Goal: Book appointment/travel/reservation

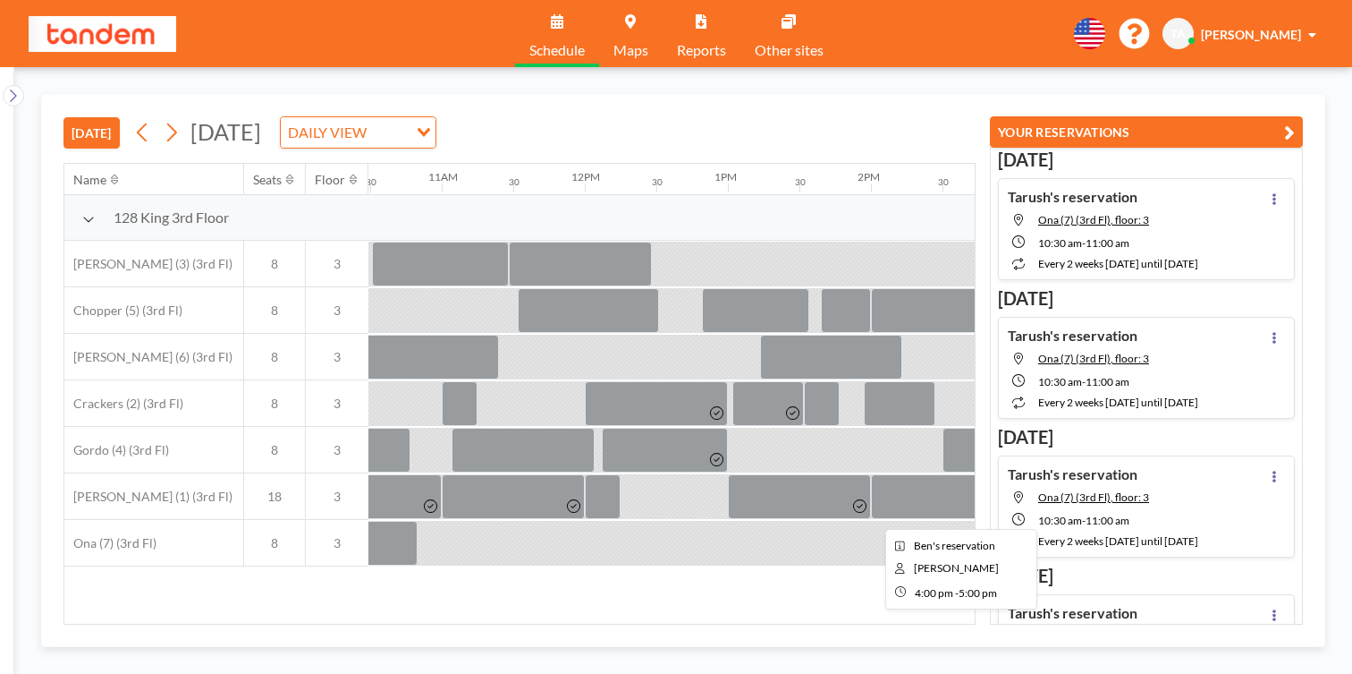
scroll to position [0, 1560]
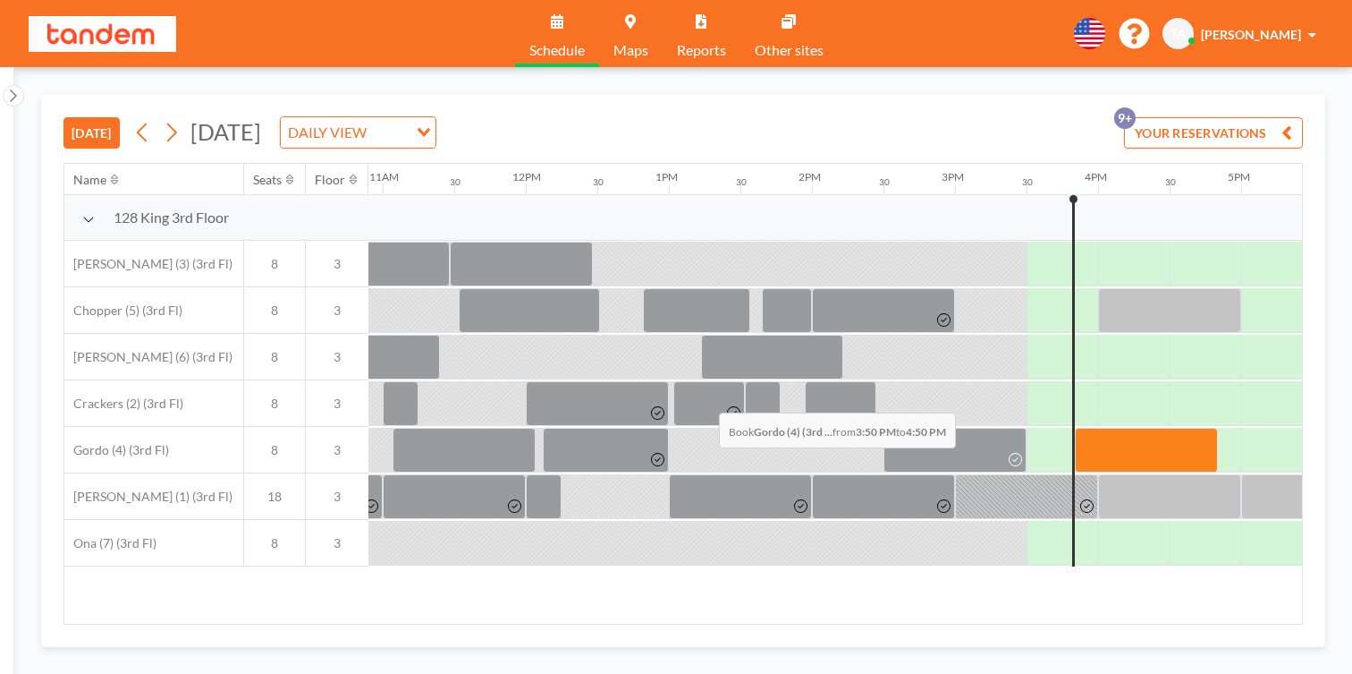
drag, startPoint x: 588, startPoint y: 376, endPoint x: 714, endPoint y: 370, distance: 126.2
click at [714, 427] on div at bounding box center [526, 450] width 3435 height 47
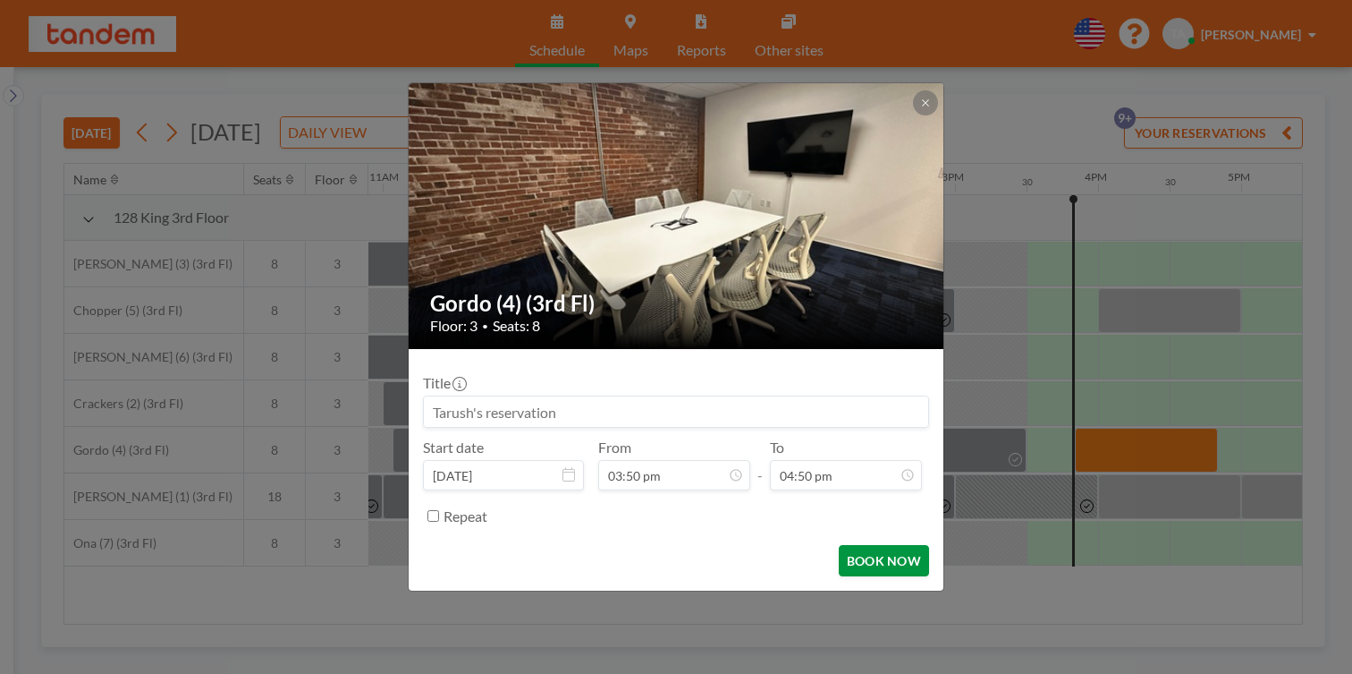
click at [839, 545] on button "BOOK NOW" at bounding box center [884, 560] width 90 height 31
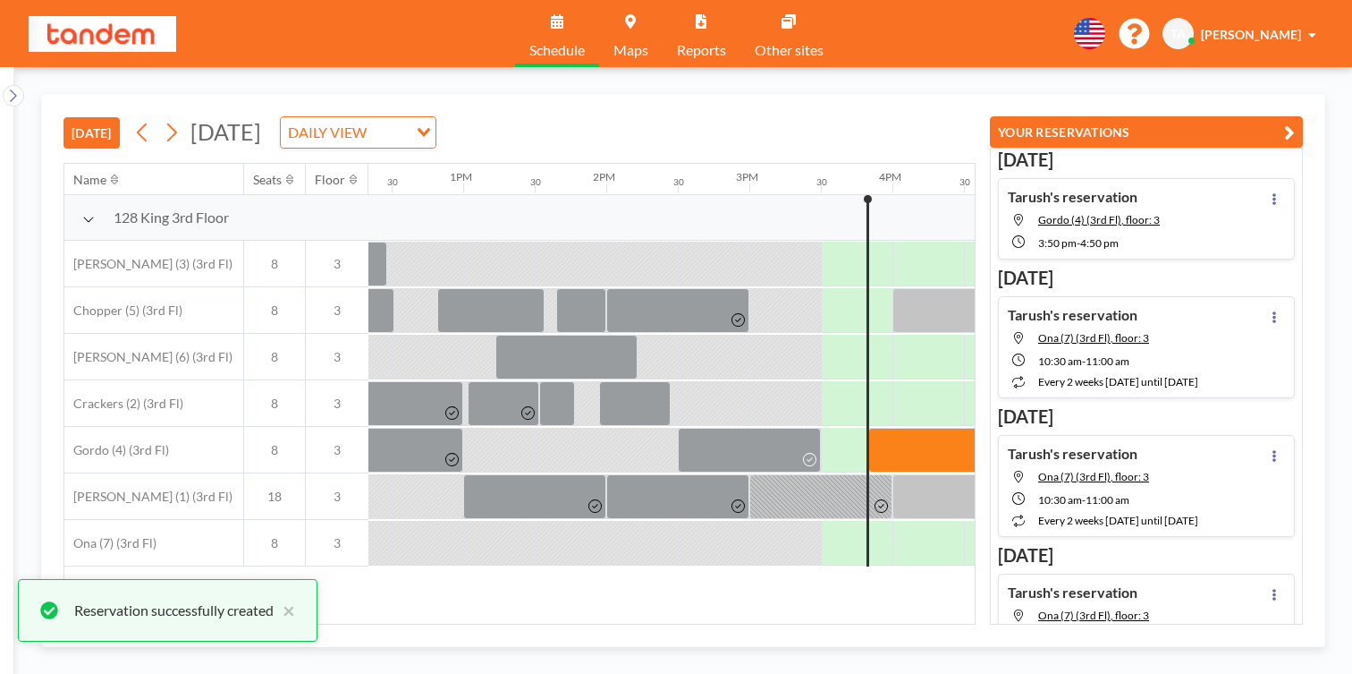
scroll to position [0, 1797]
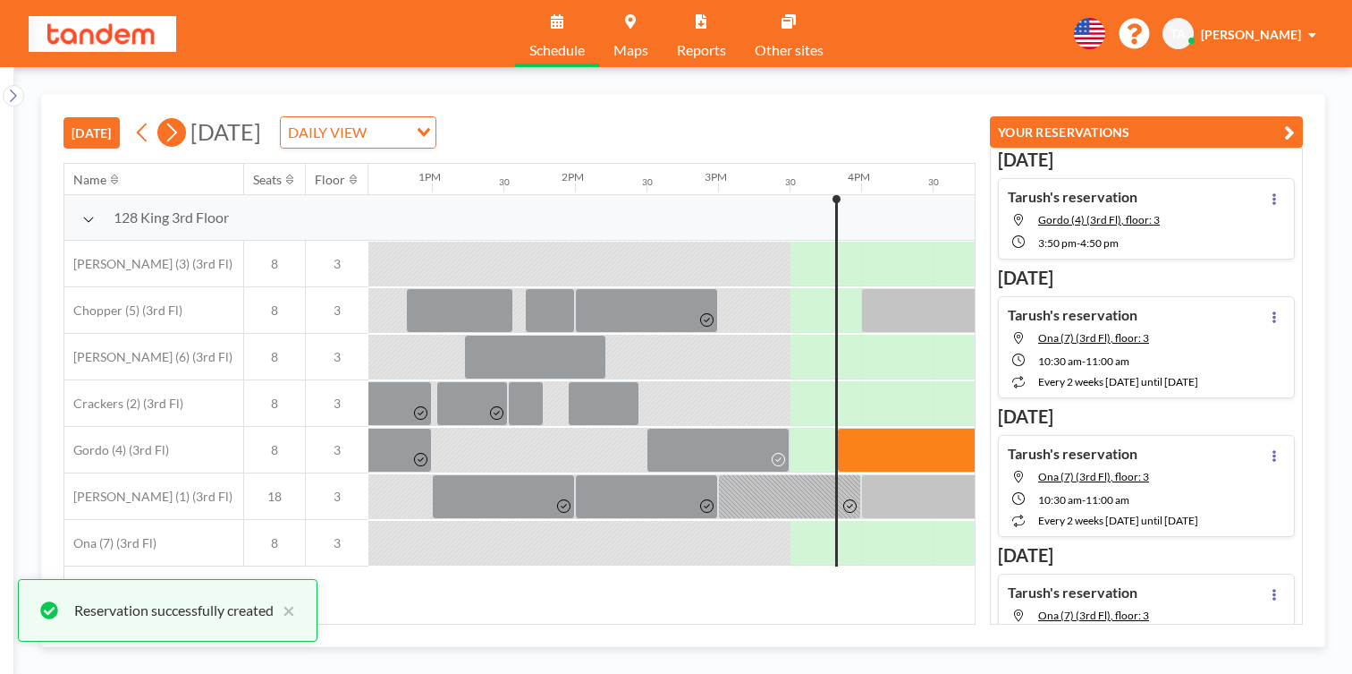
click at [163, 119] on icon at bounding box center [171, 132] width 17 height 27
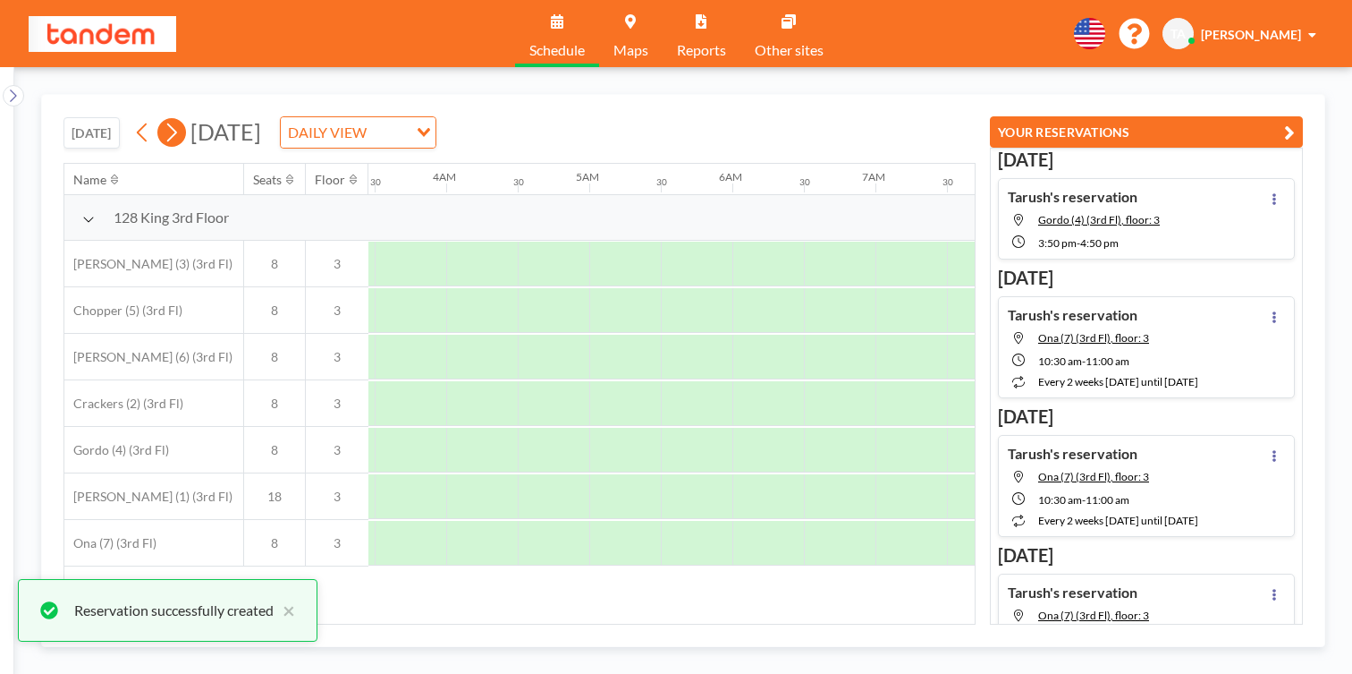
scroll to position [0, 796]
click at [163, 119] on icon at bounding box center [171, 132] width 17 height 27
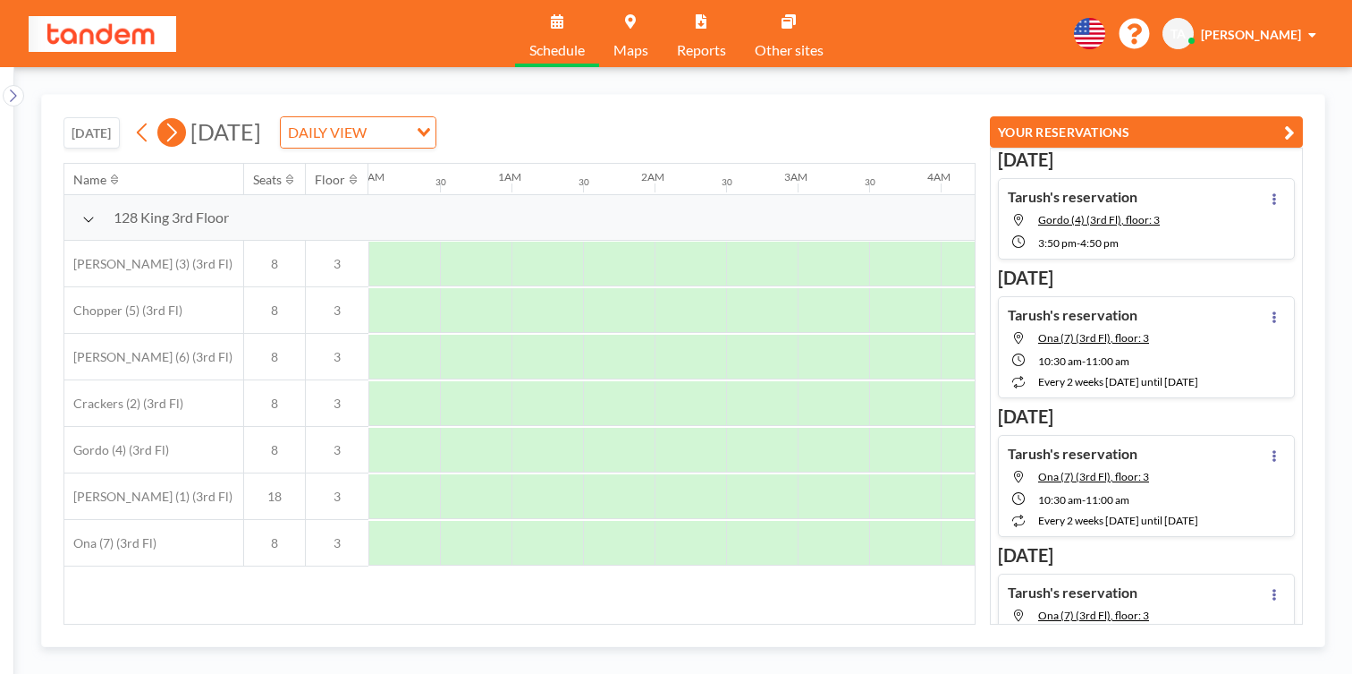
scroll to position [0, 733]
click at [163, 119] on icon at bounding box center [171, 132] width 17 height 27
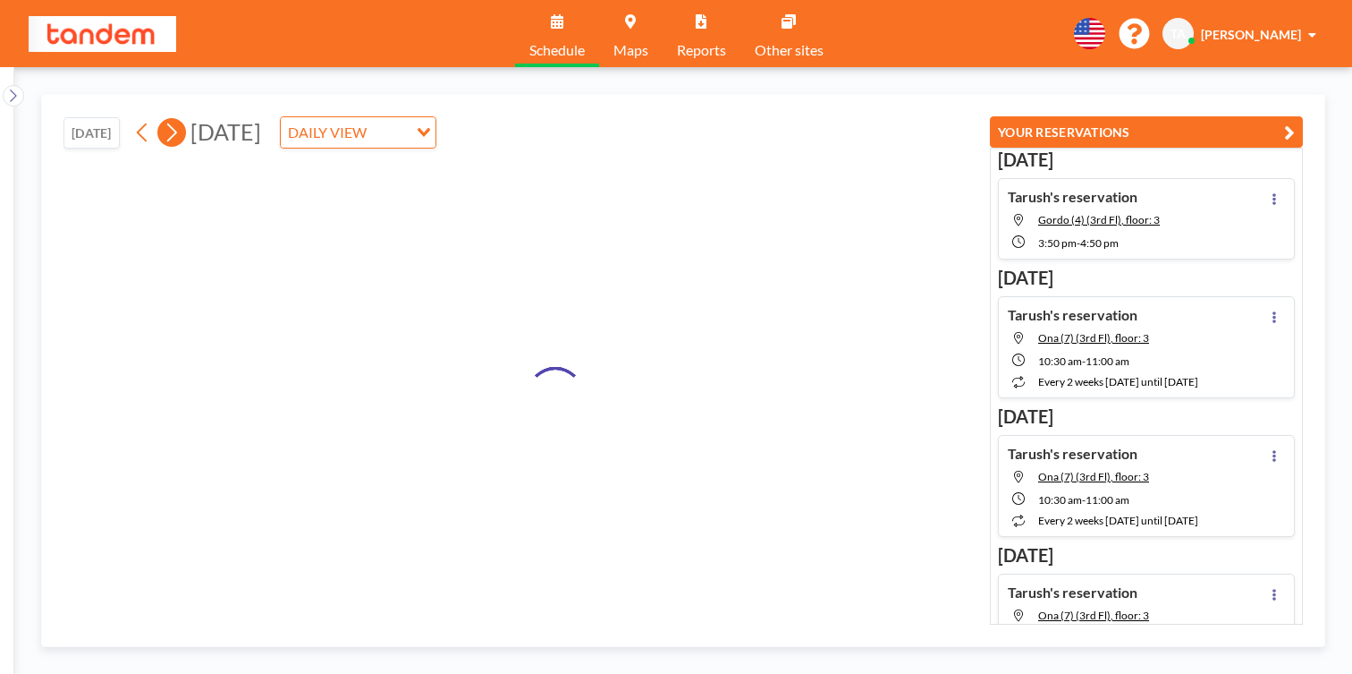
click at [163, 119] on icon at bounding box center [171, 132] width 17 height 27
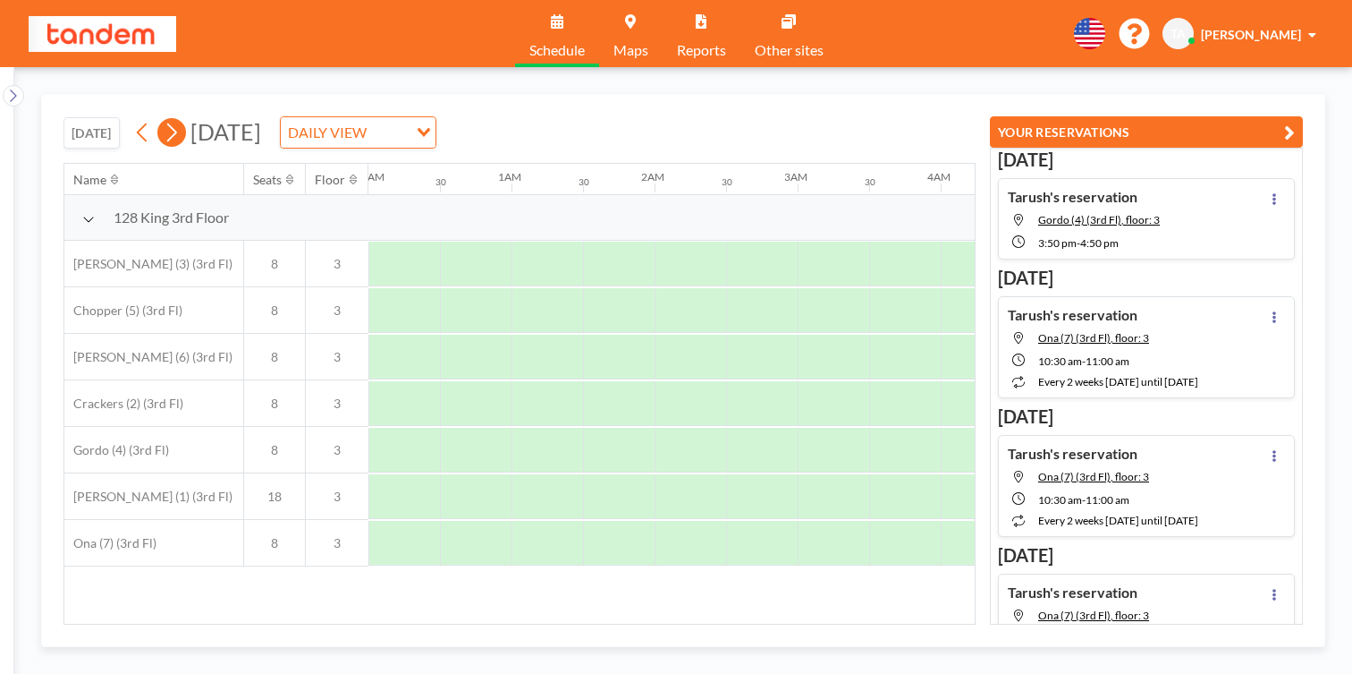
click at [163, 119] on icon at bounding box center [171, 132] width 17 height 27
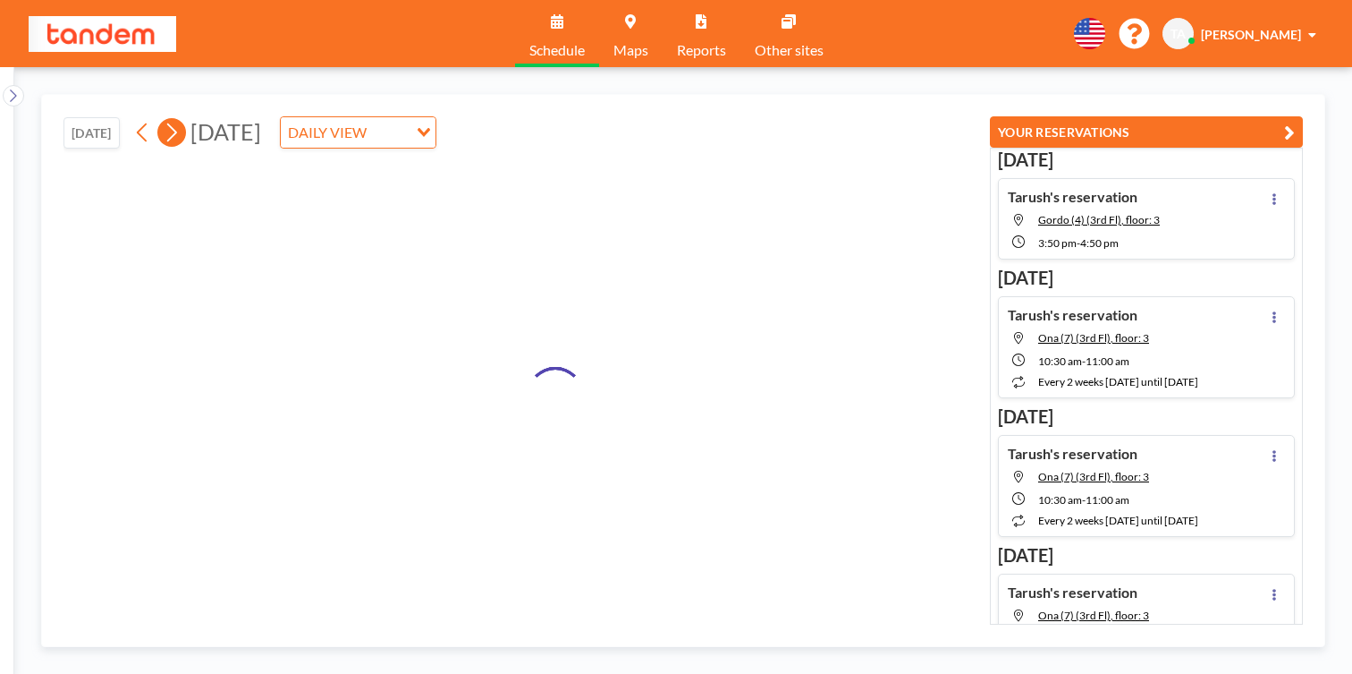
click at [163, 119] on icon at bounding box center [171, 132] width 17 height 27
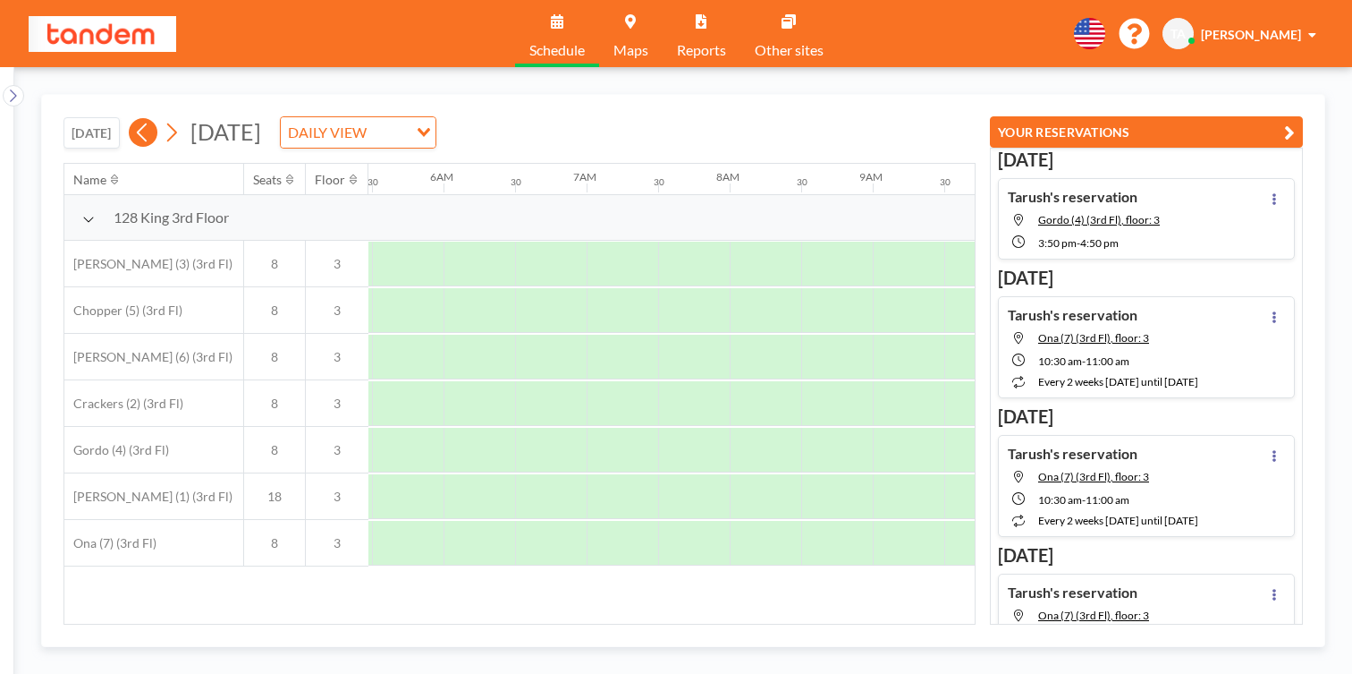
click at [101, 116] on div "[DATE] [DATE] DAILY VIEW Loading..." at bounding box center [250, 132] width 373 height 32
click at [134, 119] on icon at bounding box center [142, 132] width 17 height 27
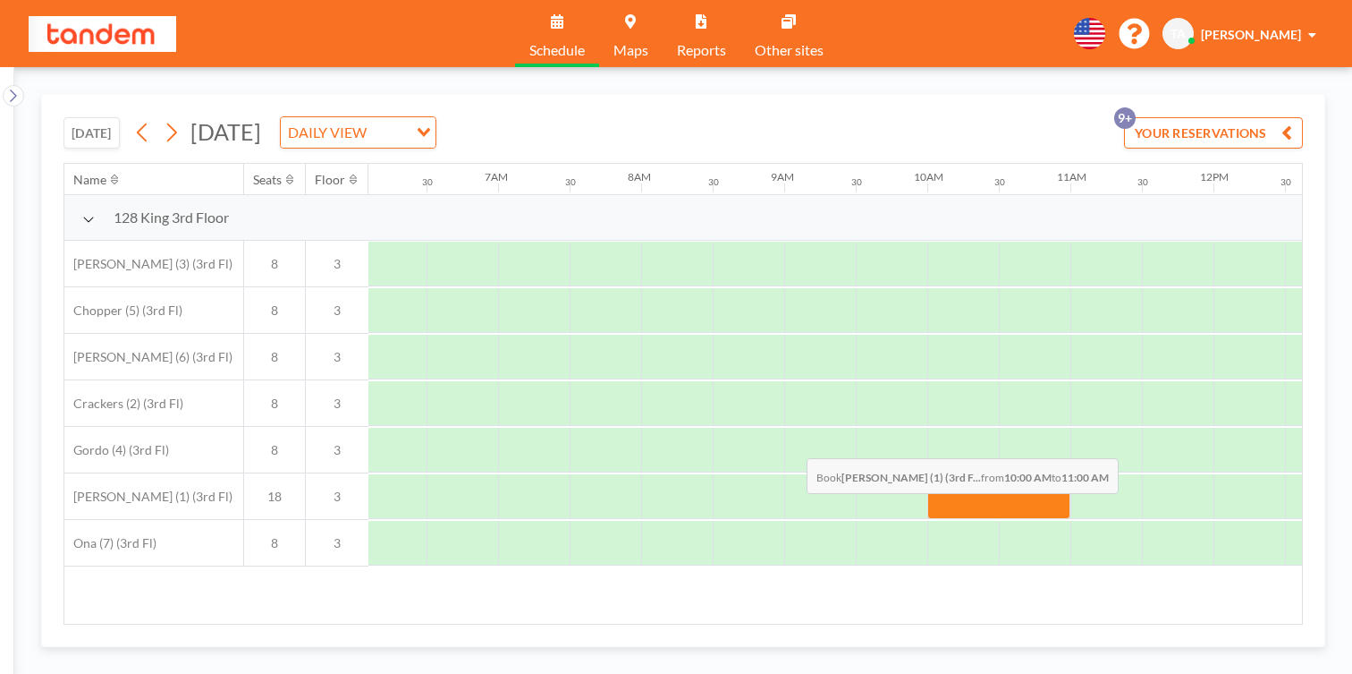
drag, startPoint x: 621, startPoint y: 416, endPoint x: 801, endPoint y: 416, distance: 179.8
click at [801, 473] on div at bounding box center [1213, 496] width 3435 height 47
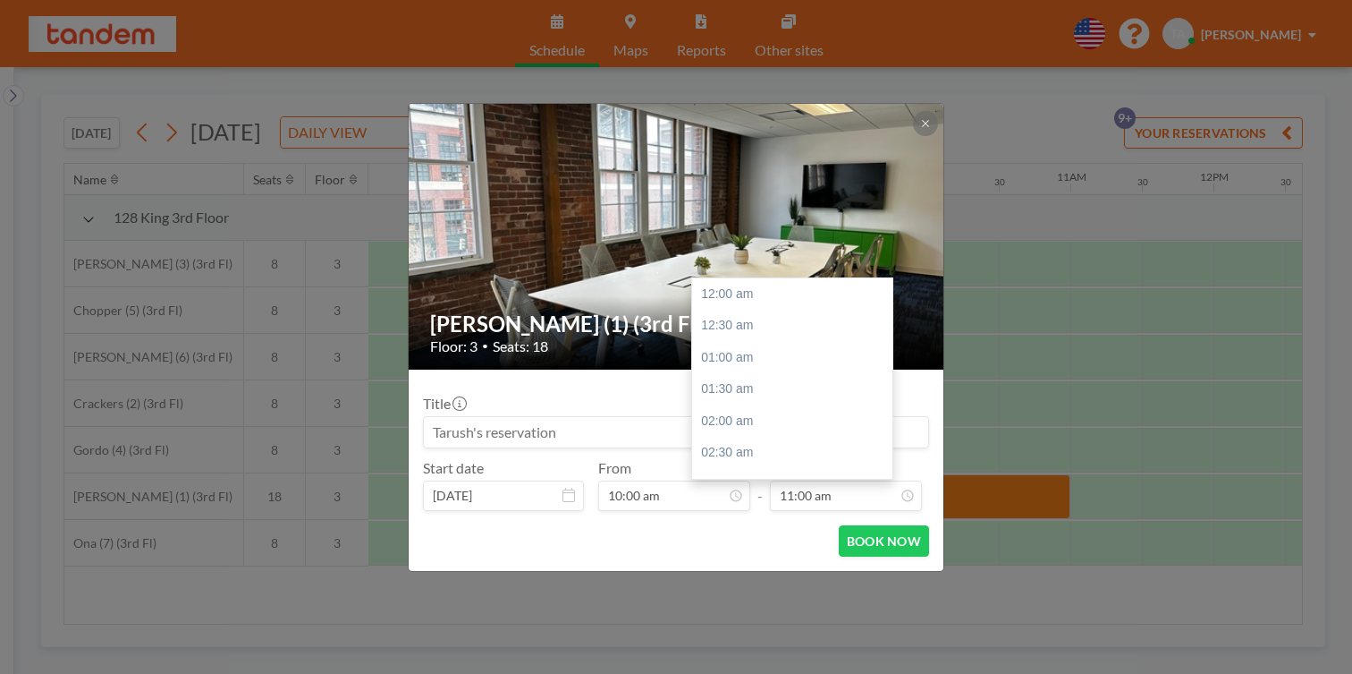
scroll to position [628, 0]
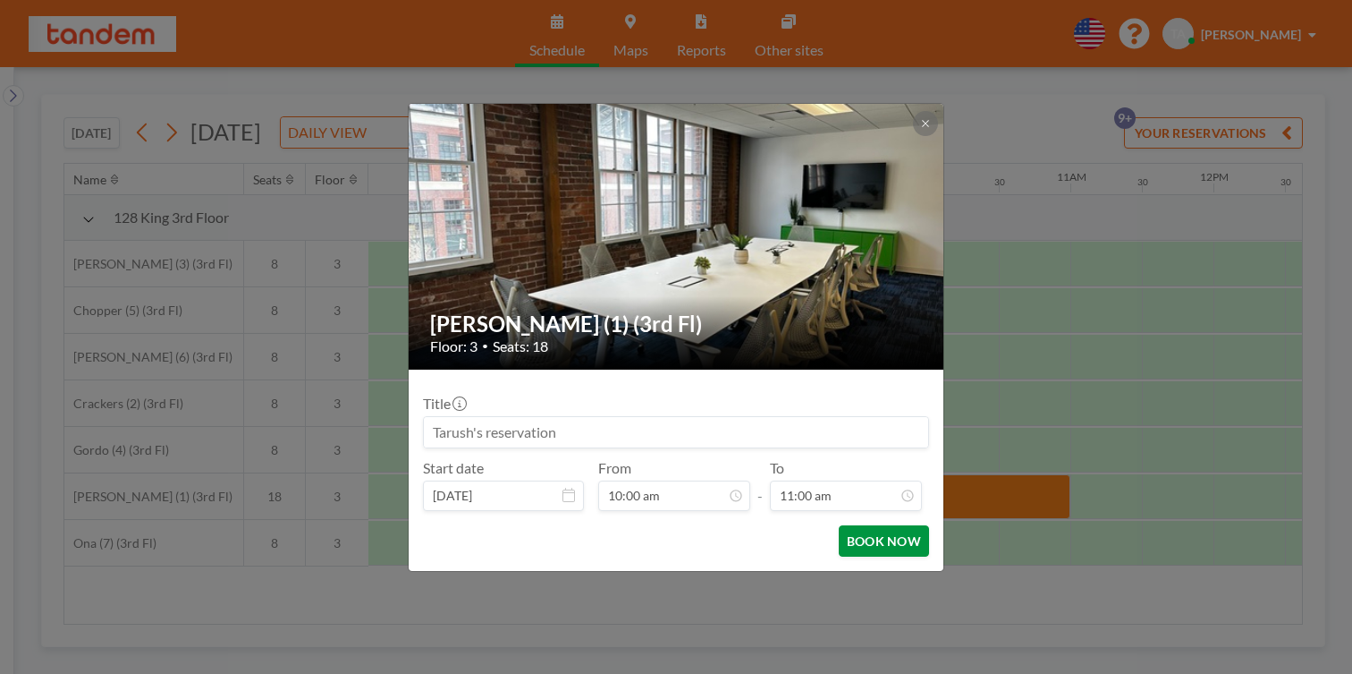
click at [839, 525] on button "BOOK NOW" at bounding box center [884, 540] width 90 height 31
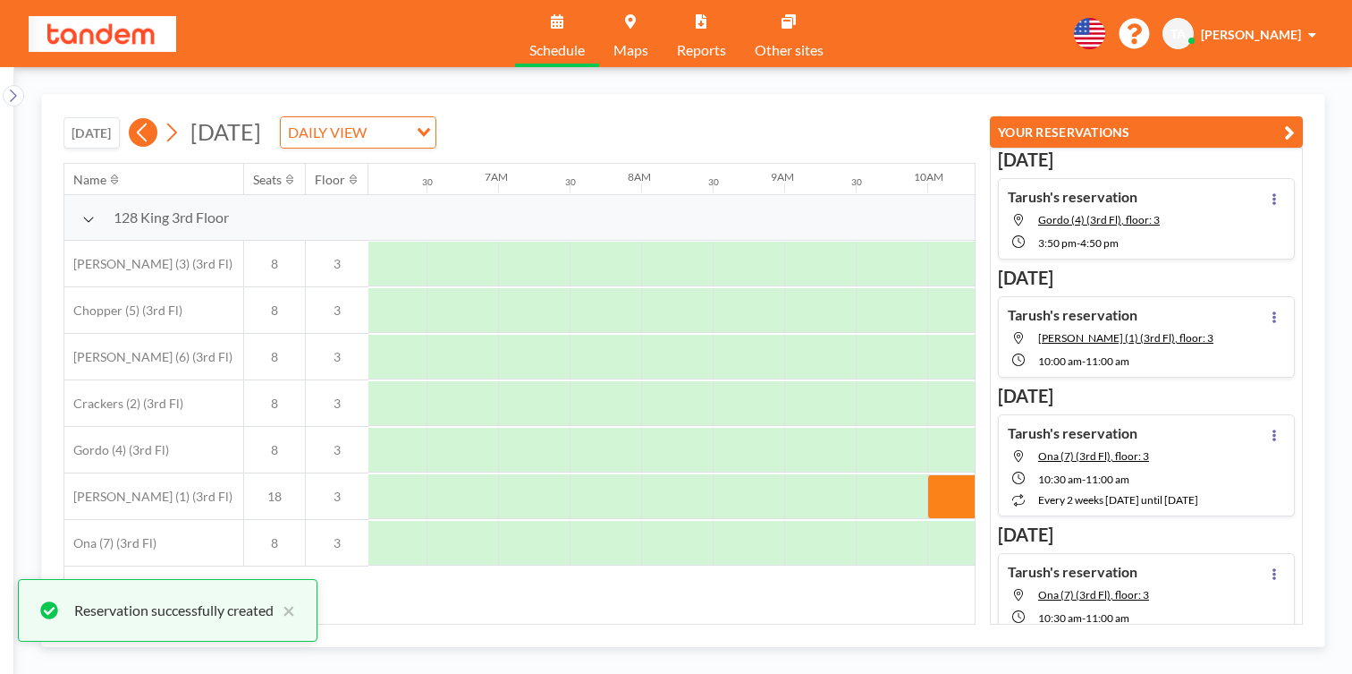
click at [134, 119] on icon at bounding box center [142, 132] width 17 height 27
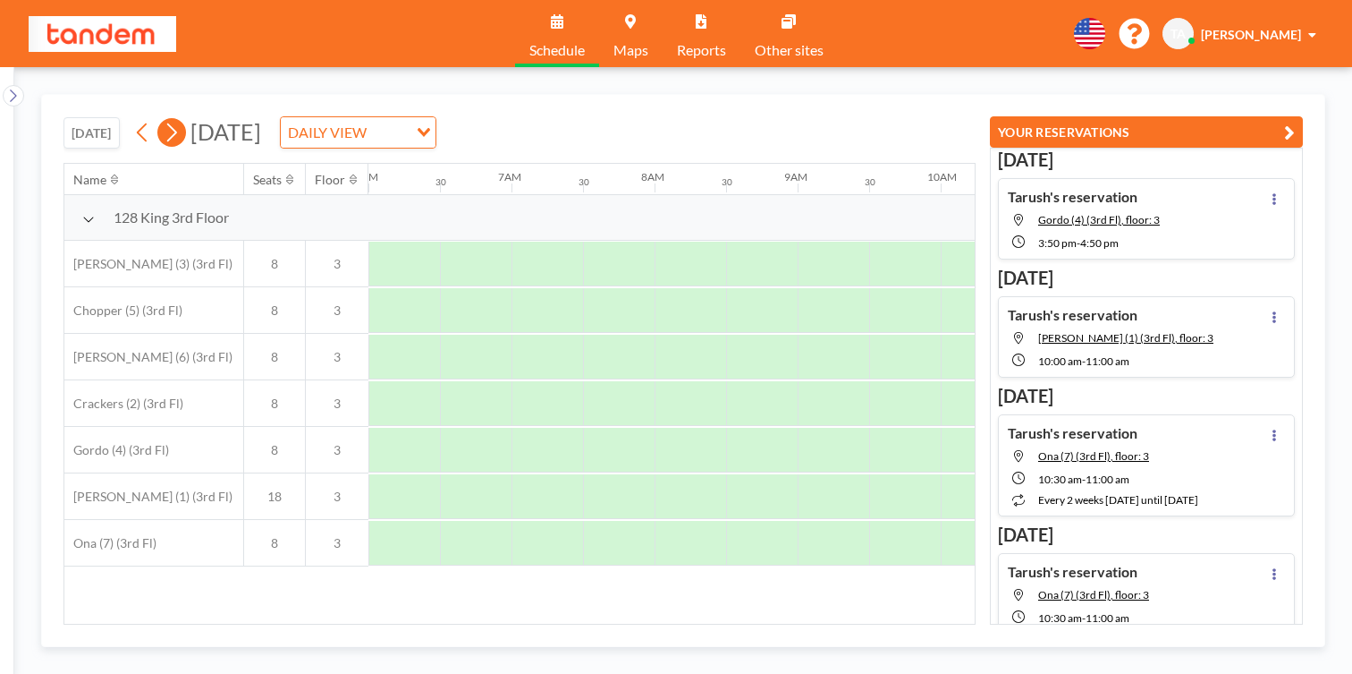
click at [157, 118] on button at bounding box center [171, 132] width 29 height 29
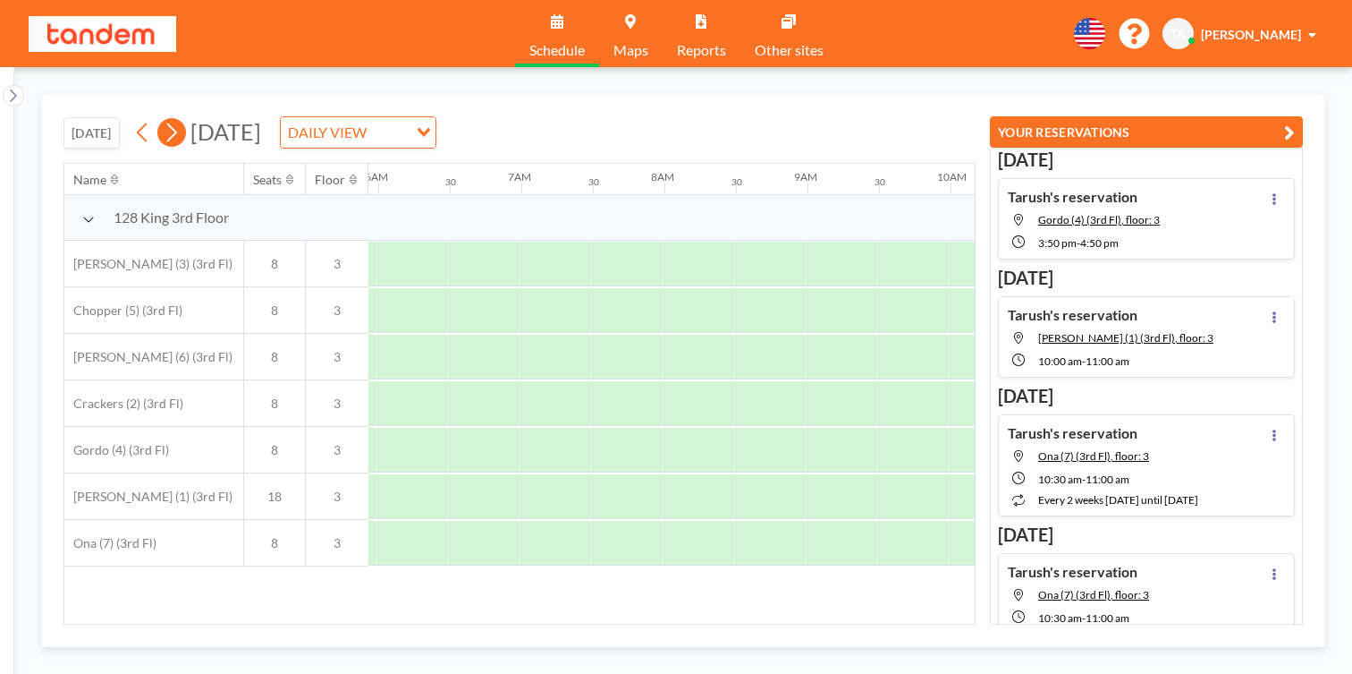
scroll to position [0, 872]
click at [157, 118] on button at bounding box center [171, 132] width 29 height 29
click at [80, 117] on button "[DATE]" at bounding box center [92, 132] width 56 height 31
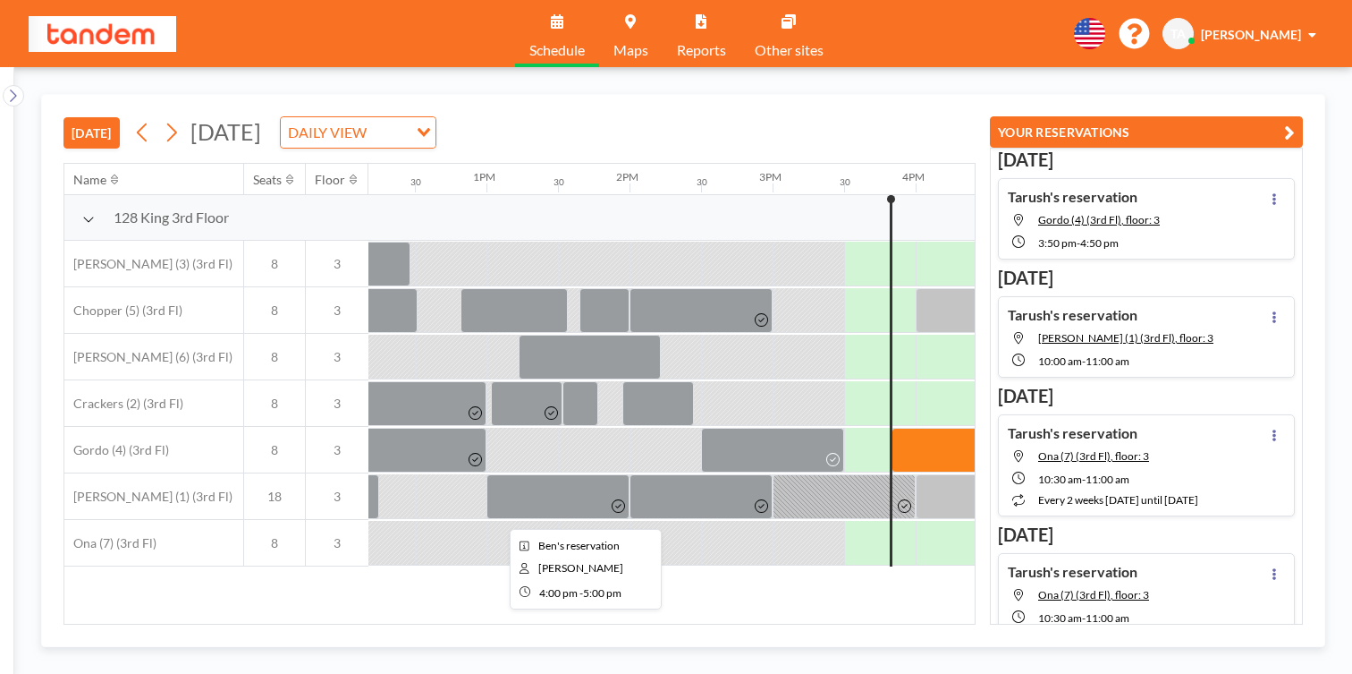
scroll to position [0, 1744]
